Goal: Information Seeking & Learning: Learn about a topic

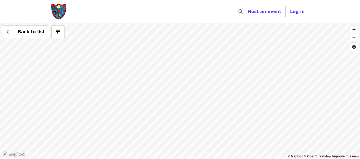
click at [199, 80] on div "Back to list" at bounding box center [180, 91] width 360 height 136
click at [198, 49] on div "Back to list" at bounding box center [180, 91] width 360 height 136
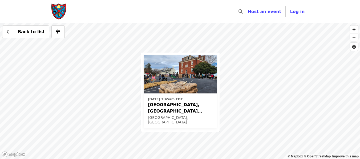
click at [144, 45] on div "[DATE] 7:45am [GEOGRAPHIC_DATA], [GEOGRAPHIC_DATA] Potato Drop! [GEOGRAPHIC_DAT…" at bounding box center [180, 91] width 360 height 136
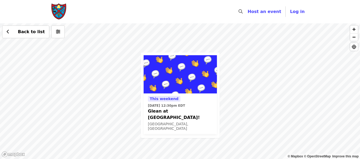
click at [159, 48] on div "This weekend [DATE] 12:30pm EDT Glean at [GEOGRAPHIC_DATA]! [GEOGRAPHIC_DATA], …" at bounding box center [180, 91] width 360 height 136
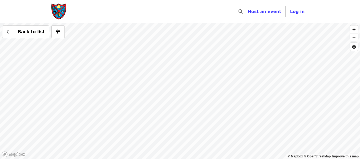
click at [306, 68] on div "Back to list" at bounding box center [180, 91] width 360 height 136
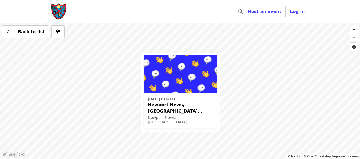
click at [104, 50] on div "[DATE] 8am EDT Newport News, [GEOGRAPHIC_DATA] Potato Drop! Newport News, [GEOG…" at bounding box center [180, 91] width 360 height 136
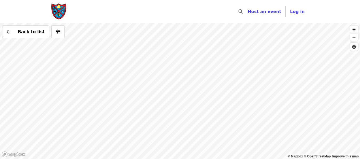
click at [107, 124] on div "Back to list" at bounding box center [180, 91] width 360 height 136
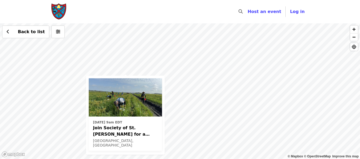
click at [126, 66] on div "[DATE] 9am EDT Join Society of St. [PERSON_NAME] for a Glean in Mt. [PERSON_NAM…" at bounding box center [180, 91] width 360 height 136
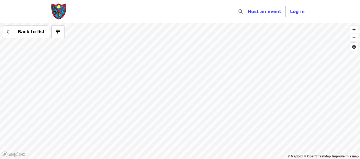
click at [217, 42] on div "Back to list" at bounding box center [180, 91] width 360 height 136
